Goal: Information Seeking & Learning: Learn about a topic

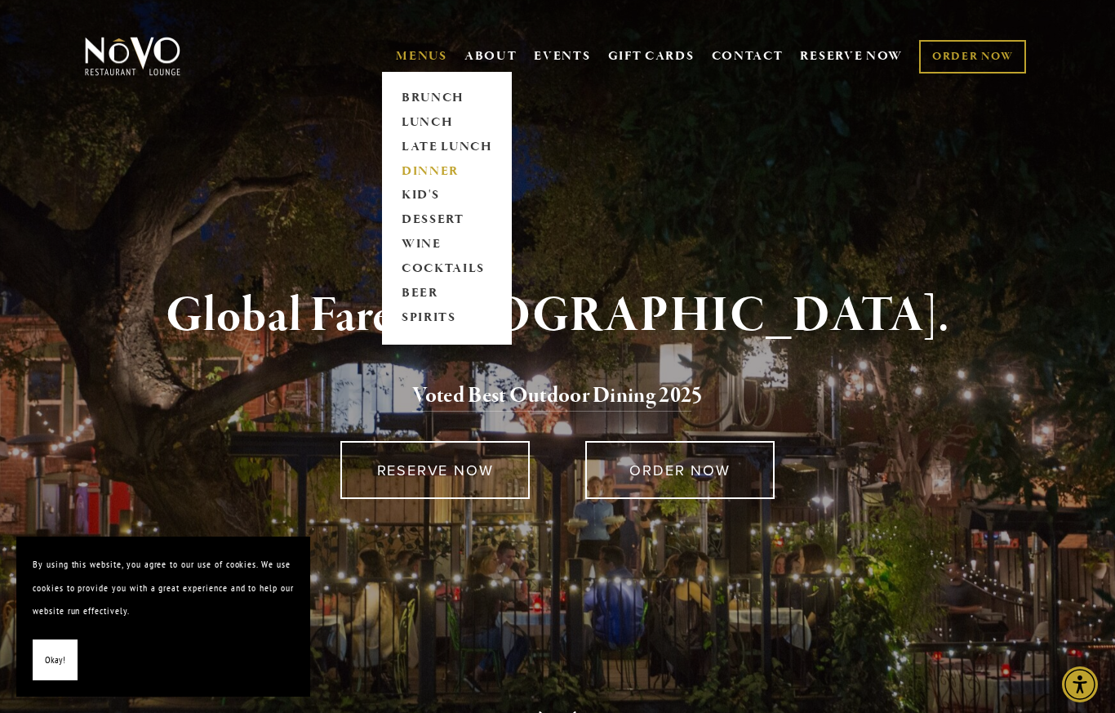
click at [442, 178] on link "DINNER" at bounding box center [447, 171] width 102 height 24
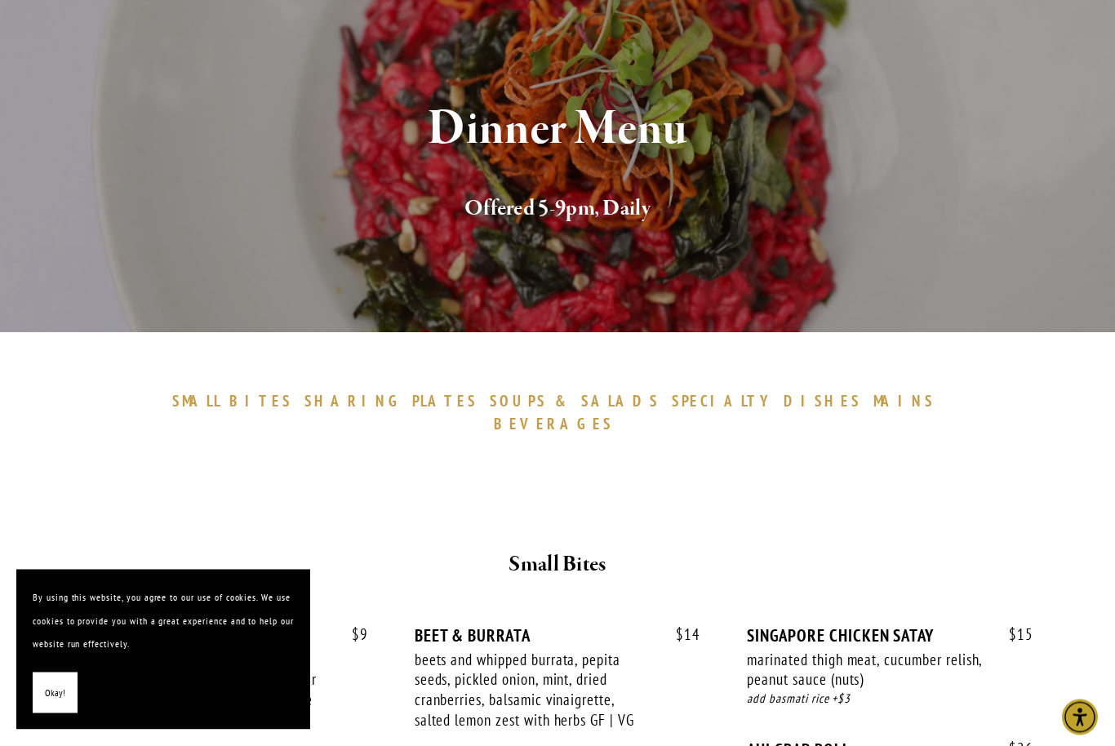
scroll to position [170, 0]
click at [672, 405] on span "SPECIALTY" at bounding box center [724, 401] width 104 height 20
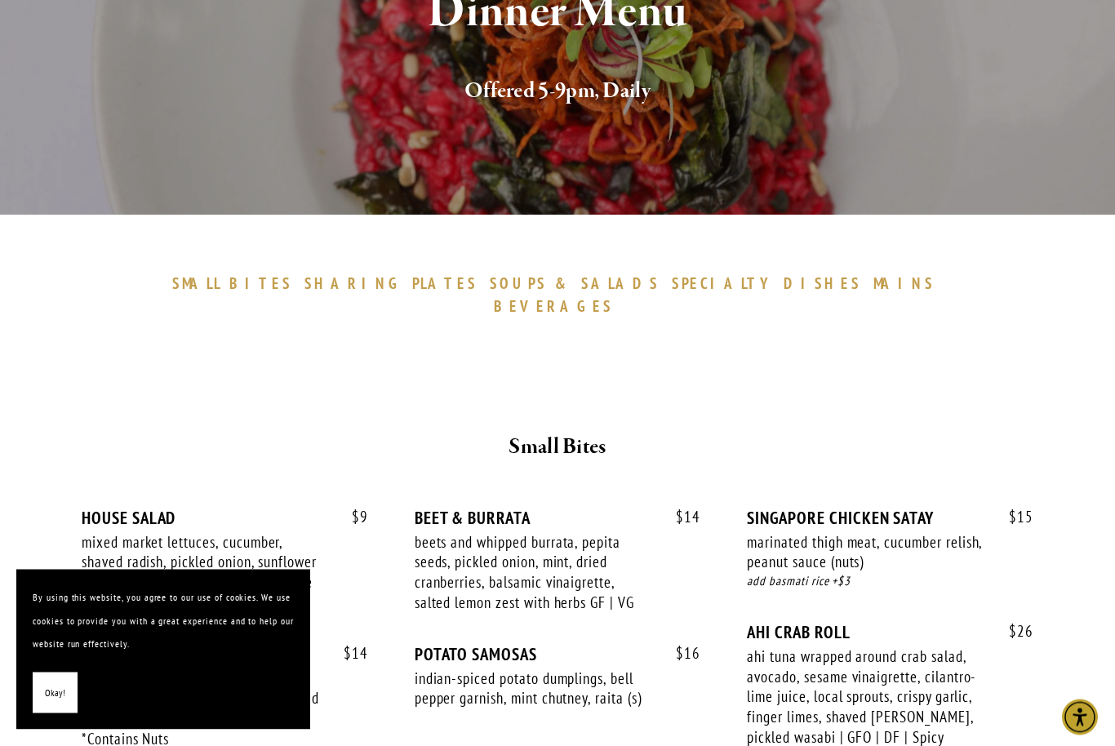
scroll to position [289, 0]
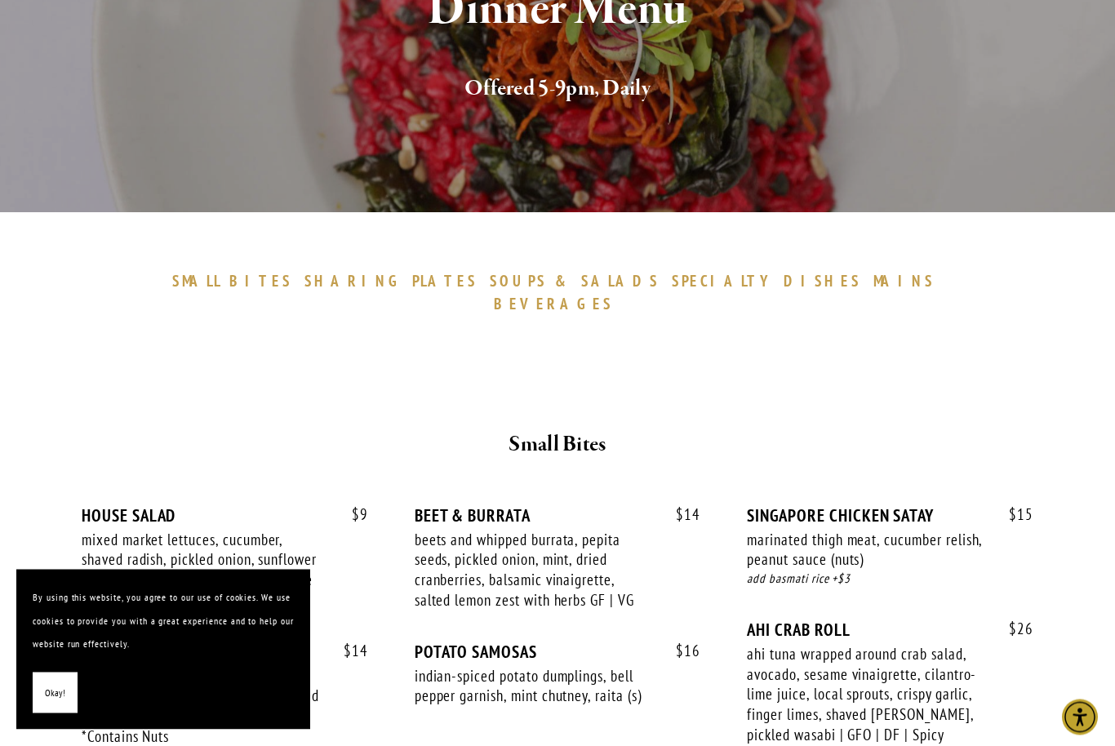
click at [732, 331] on div at bounding box center [557, 345] width 922 height 28
click at [613, 295] on span "BEVERAGES" at bounding box center [553, 305] width 119 height 20
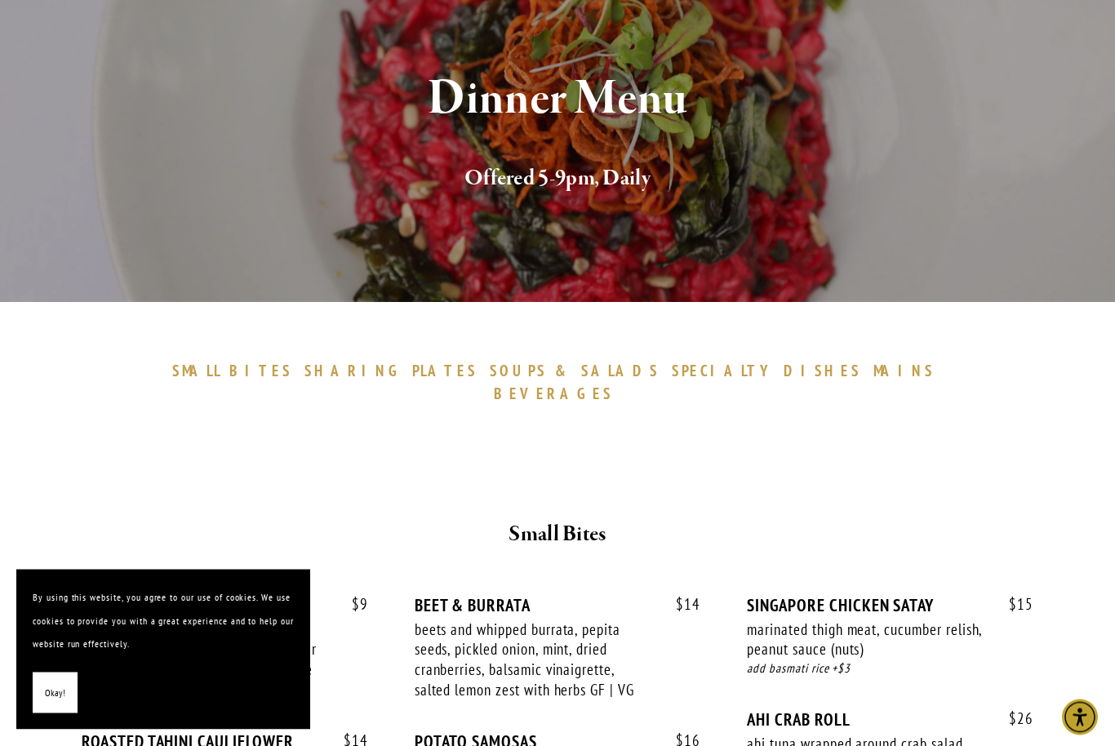
scroll to position [210, 0]
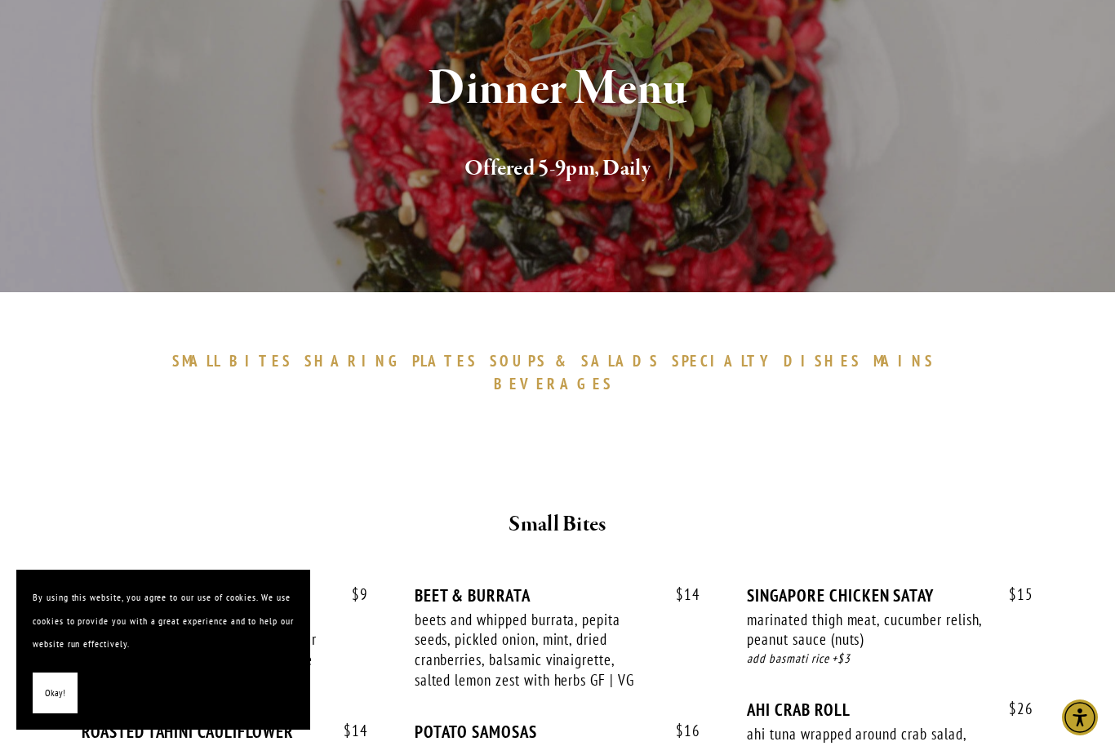
click at [498, 357] on span "SOUPS" at bounding box center [518, 361] width 57 height 20
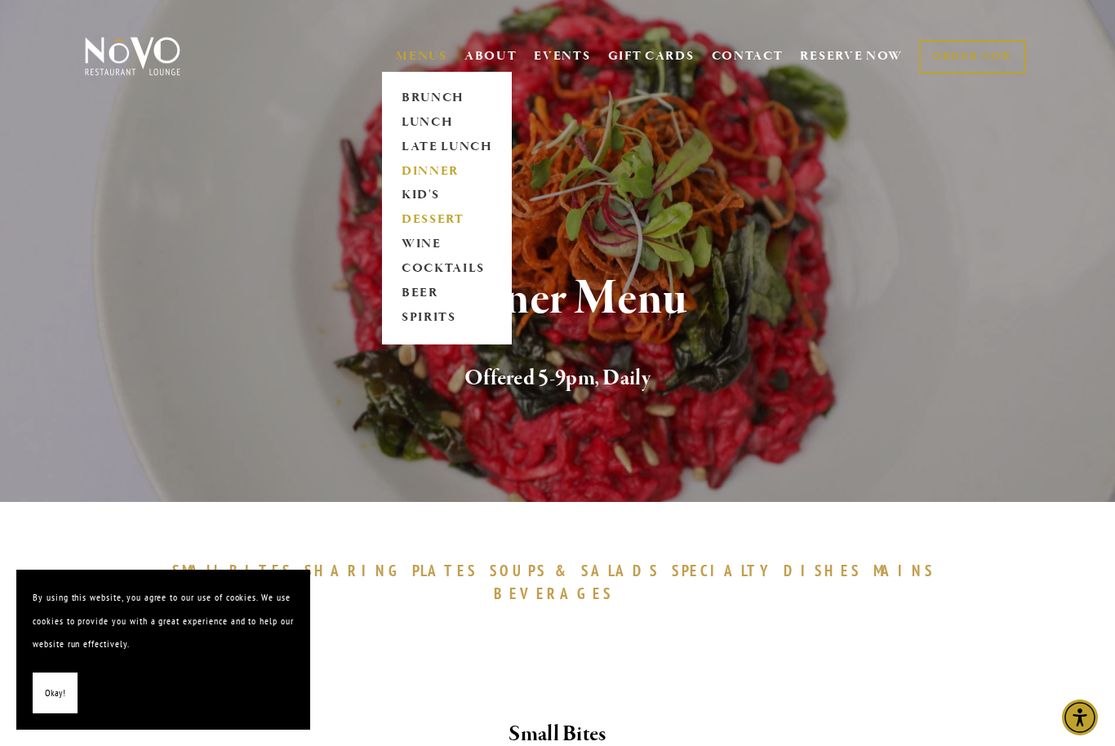
click at [453, 219] on link "DESSERT" at bounding box center [447, 220] width 102 height 24
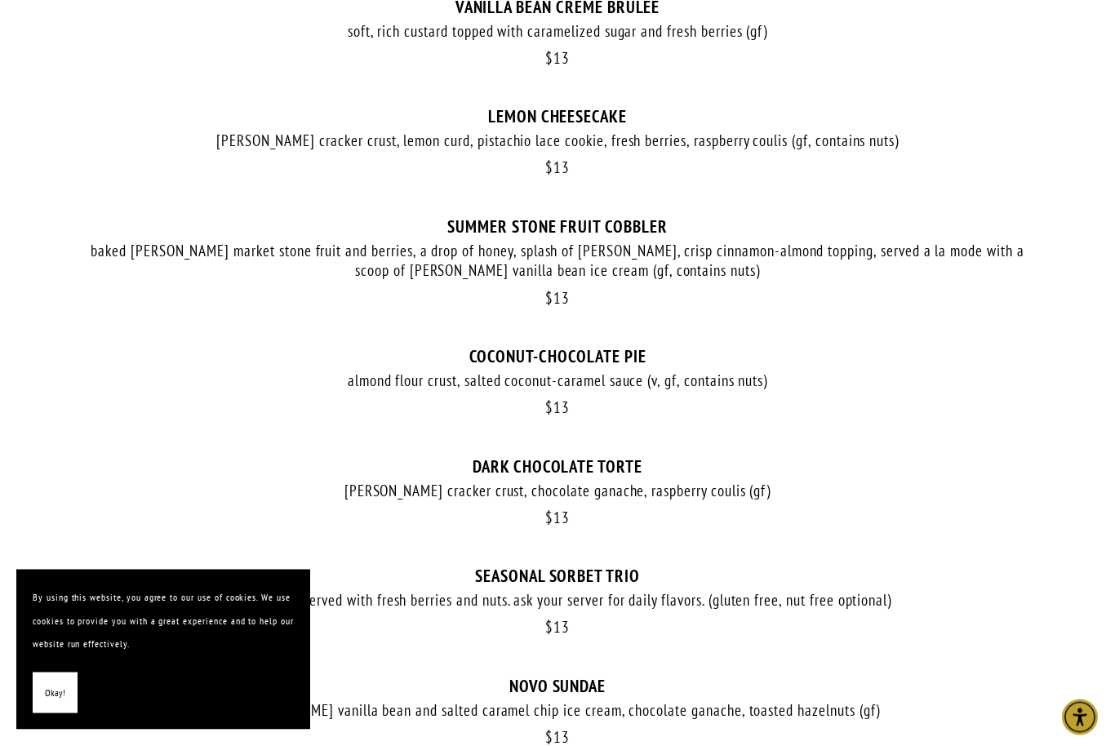
scroll to position [326, 0]
